Goal: Transaction & Acquisition: Purchase product/service

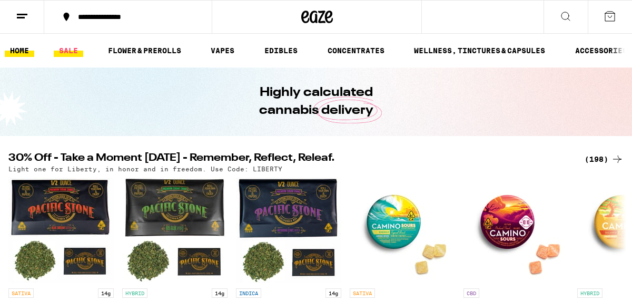
click at [67, 54] on link "SALE" at bounding box center [68, 50] width 29 height 13
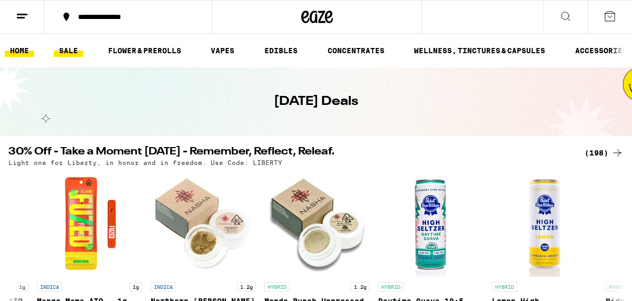
click at [26, 53] on link "HOME" at bounding box center [19, 50] width 29 height 13
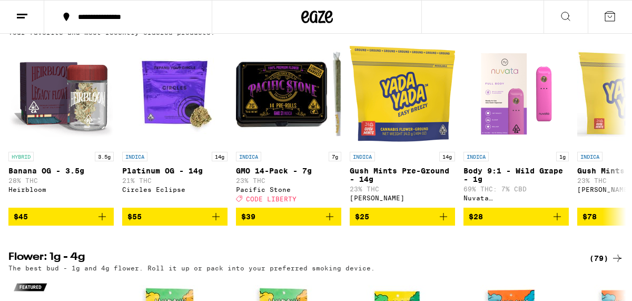
scroll to position [867, 0]
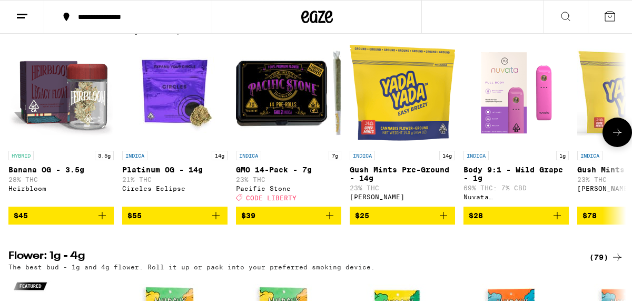
click at [330, 219] on icon "Add to bag" at bounding box center [329, 215] width 7 height 7
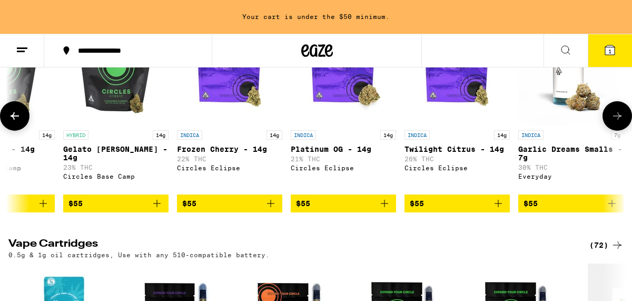
scroll to position [0, 6432]
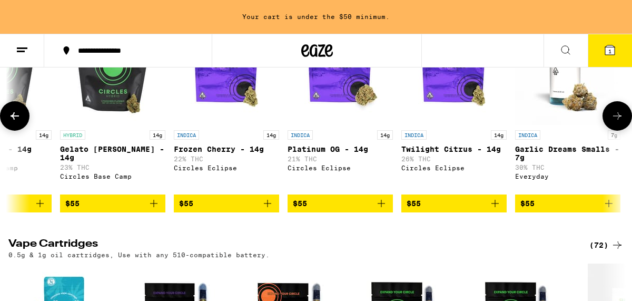
click at [496, 210] on icon "Add to bag" at bounding box center [495, 203] width 13 height 13
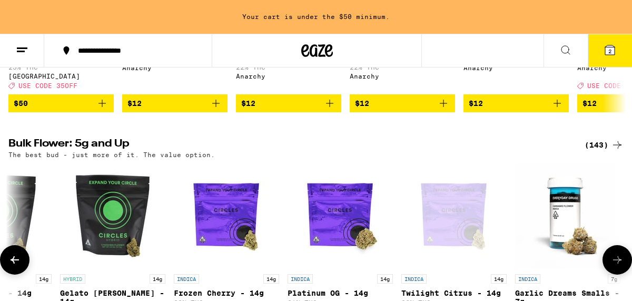
scroll to position [1273, 0]
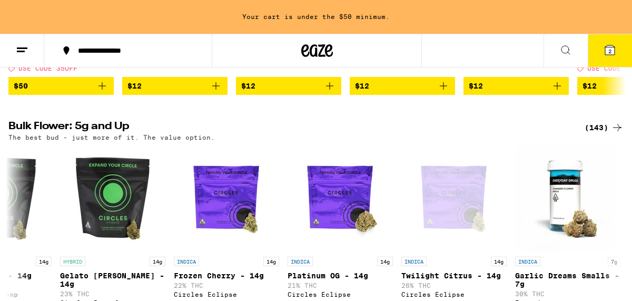
click at [605, 49] on icon at bounding box center [609, 49] width 9 height 9
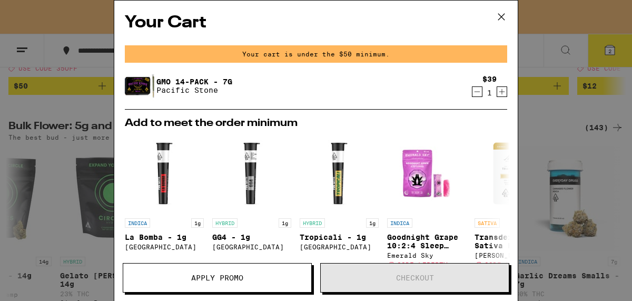
click at [503, 18] on icon at bounding box center [501, 17] width 6 height 6
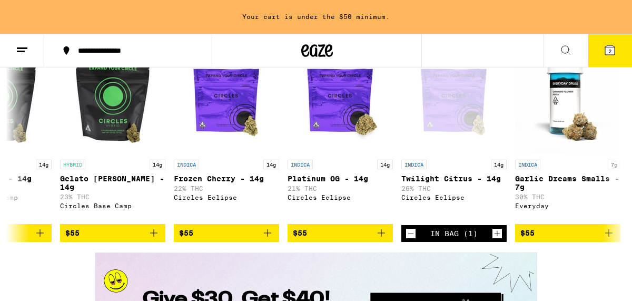
scroll to position [1372, 0]
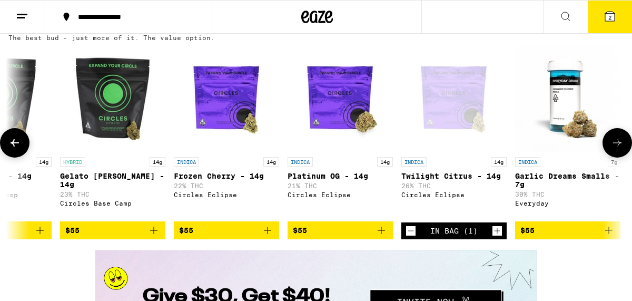
click at [409, 237] on icon "Decrement" at bounding box center [410, 230] width 9 height 13
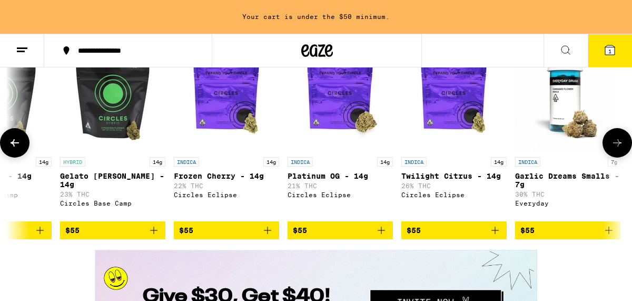
click at [497, 234] on icon "Add to bag" at bounding box center [494, 229] width 7 height 7
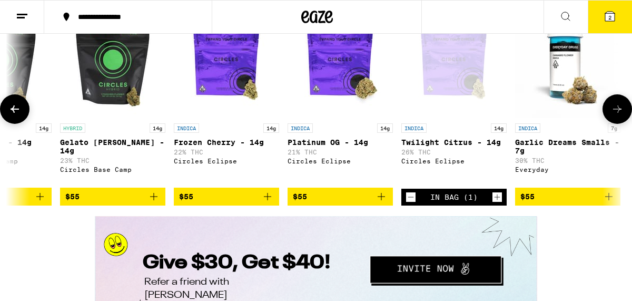
scroll to position [1339, 0]
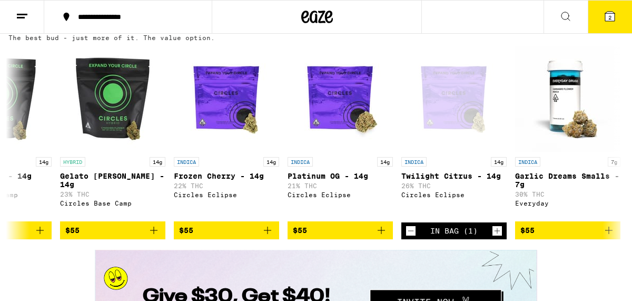
click at [608, 17] on span "2" at bounding box center [609, 17] width 3 height 6
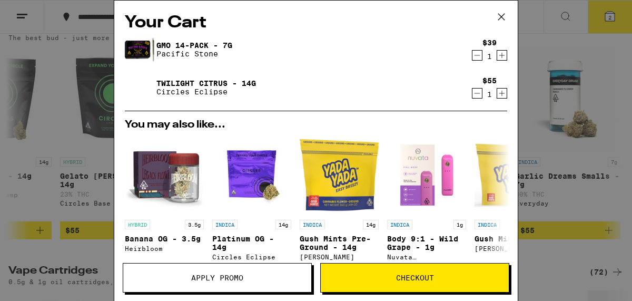
click at [211, 279] on span "Apply Promo" at bounding box center [217, 277] width 52 height 7
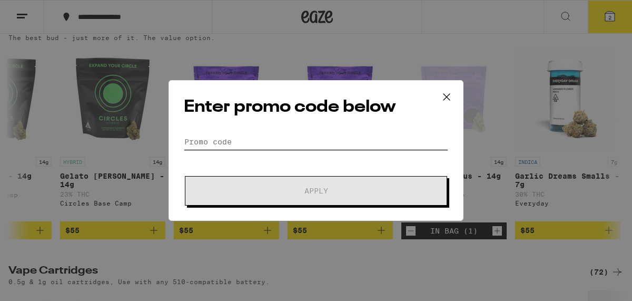
click at [249, 136] on input "Promo Code" at bounding box center [316, 142] width 264 height 16
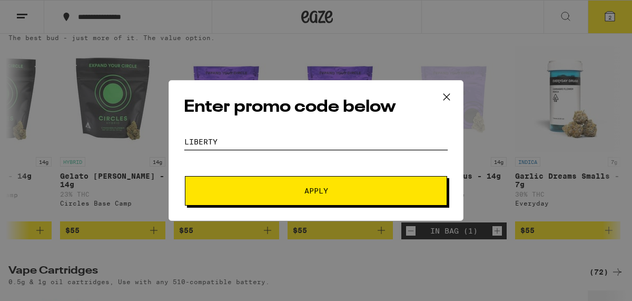
type input "liberty"
click at [185, 176] on button "Apply" at bounding box center [316, 190] width 262 height 29
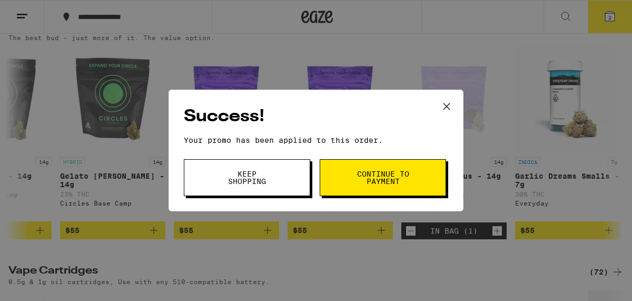
click at [343, 183] on button "Continue to payment" at bounding box center [383, 177] width 126 height 37
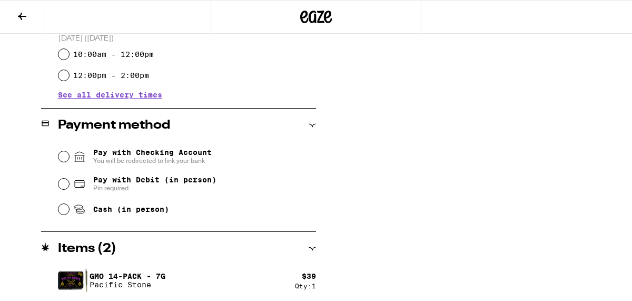
scroll to position [381, 0]
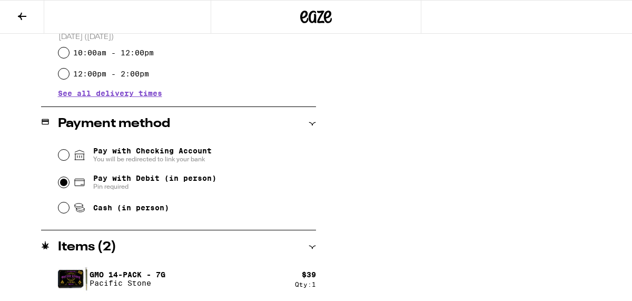
click at [64, 185] on input "Pay with Debit (in person) Pin required" at bounding box center [63, 182] width 11 height 11
radio input "true"
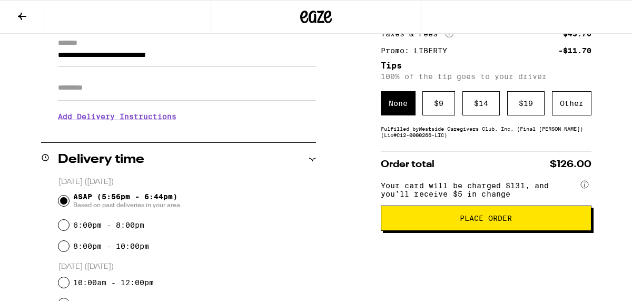
scroll to position [156, 0]
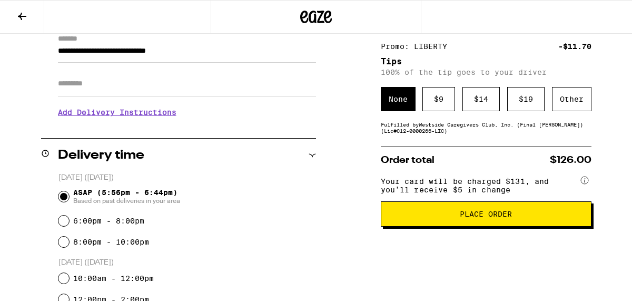
click at [478, 217] on span "Place Order" at bounding box center [486, 213] width 52 height 7
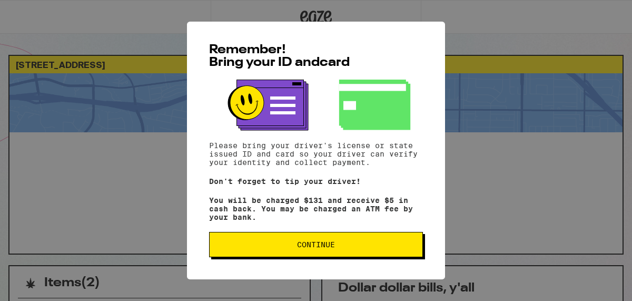
click at [329, 247] on span "Continue" at bounding box center [316, 244] width 38 height 7
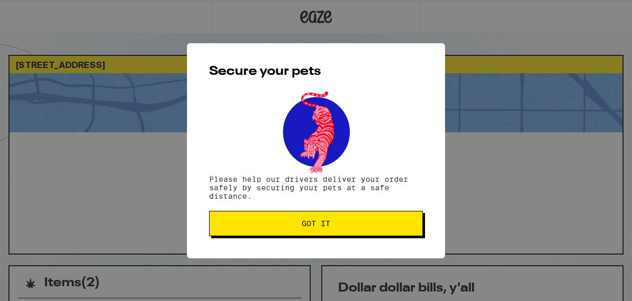
click at [314, 224] on span "Got it" at bounding box center [316, 223] width 28 height 7
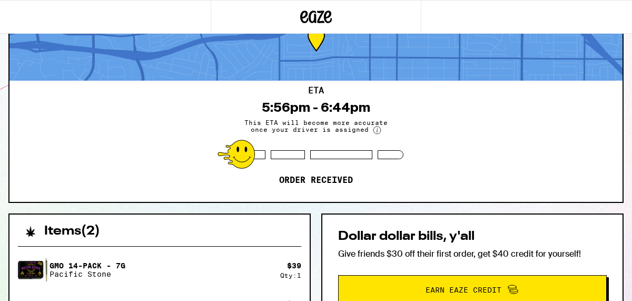
scroll to position [56, 0]
